Goal: Task Accomplishment & Management: Manage account settings

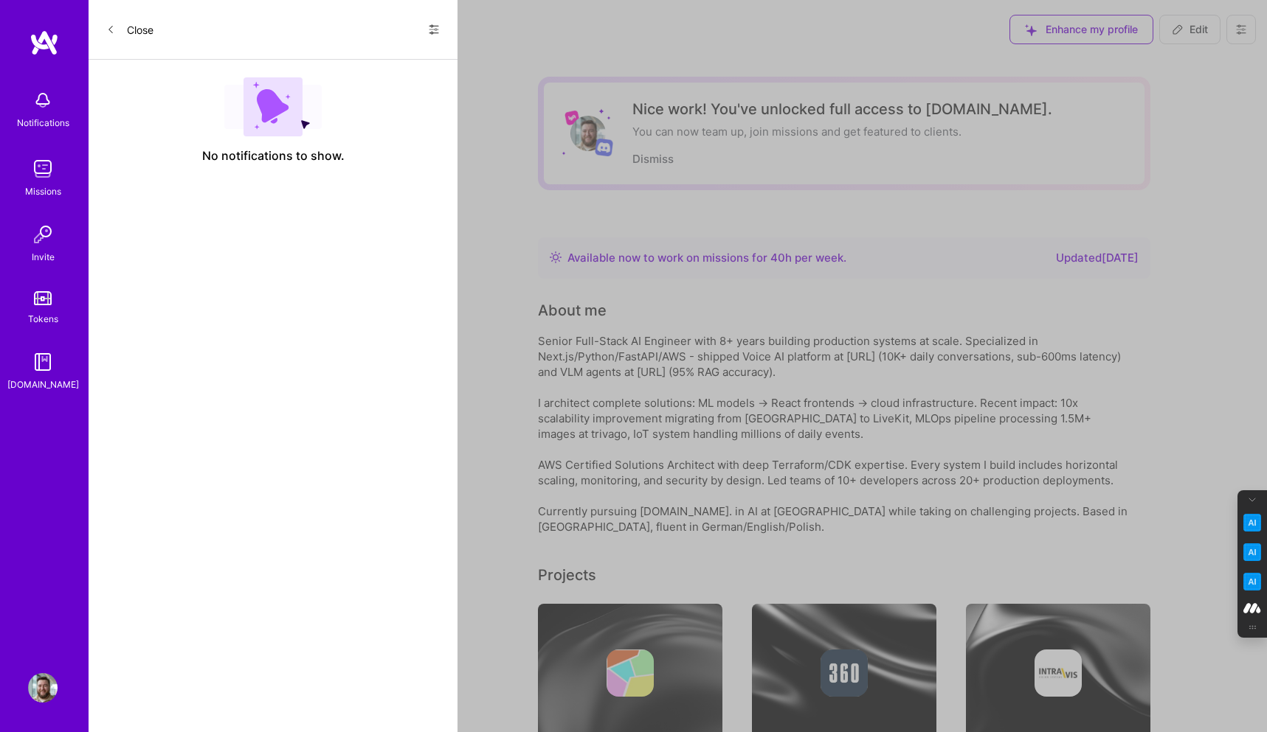
click at [434, 26] on icon at bounding box center [433, 29] width 9 height 9
click at [357, 57] on span "Show all notifications" at bounding box center [330, 60] width 103 height 15
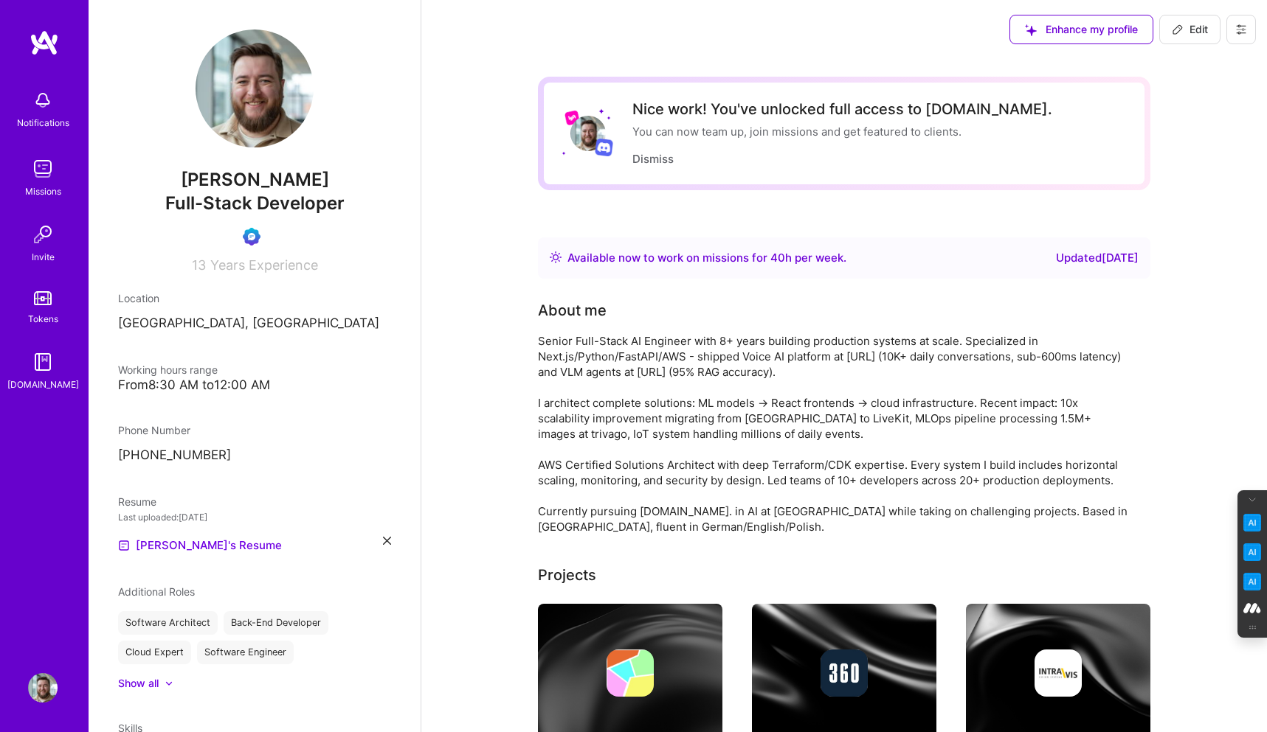
click at [1247, 27] on button at bounding box center [1241, 30] width 30 height 30
click at [1178, 142] on button "Log Out" at bounding box center [1200, 139] width 111 height 38
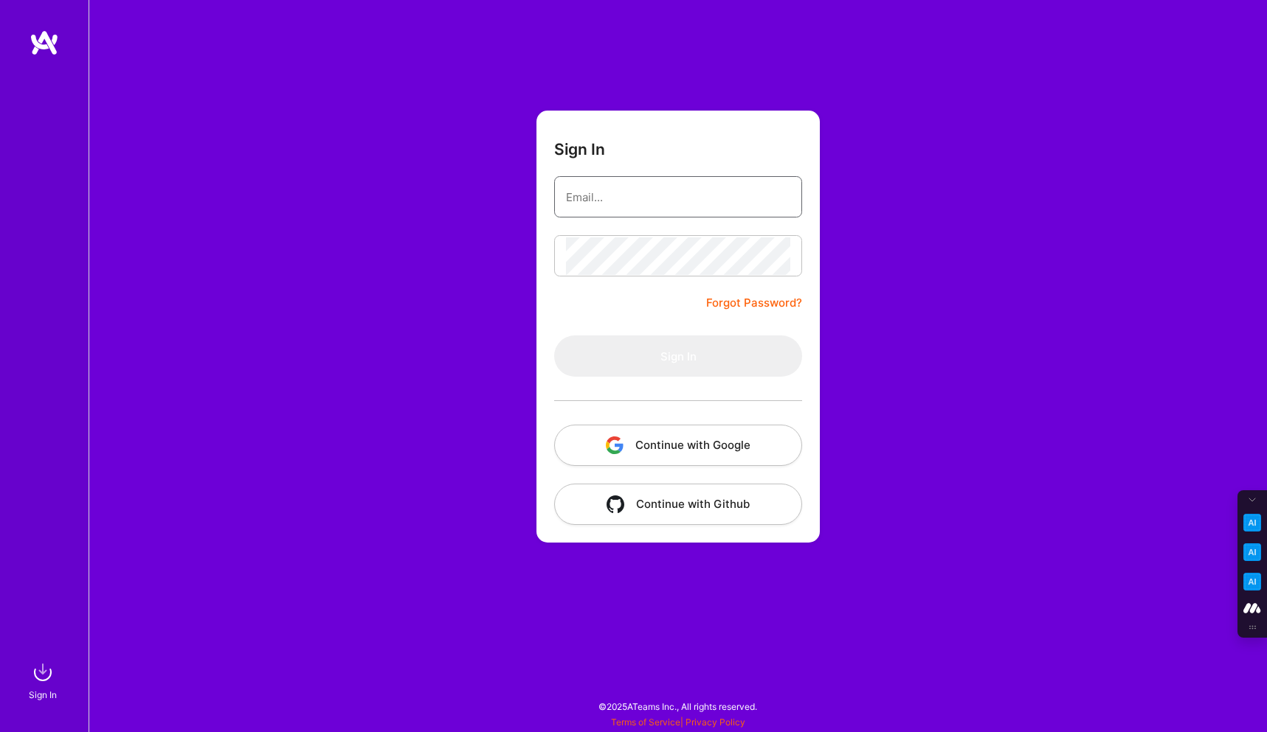
click at [633, 193] on input "email" at bounding box center [678, 198] width 224 height 38
type input "[PERSON_NAME][EMAIL_ADDRESS][DOMAIN_NAME]"
click at [689, 442] on button "Continue with Google" at bounding box center [678, 445] width 248 height 41
